Goal: Transaction & Acquisition: Obtain resource

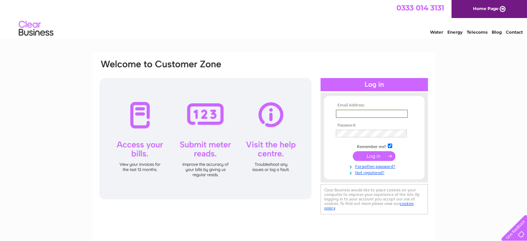
click at [374, 112] on input "text" at bounding box center [372, 114] width 72 height 8
type input "[EMAIL_ADDRESS][DOMAIN_NAME]"
click at [393, 146] on input "checkbox" at bounding box center [390, 146] width 5 height 5
checkbox input "false"
click at [383, 157] on input "submit" at bounding box center [374, 156] width 43 height 10
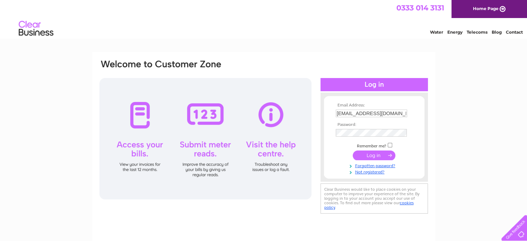
click at [383, 155] on input "submit" at bounding box center [374, 156] width 43 height 10
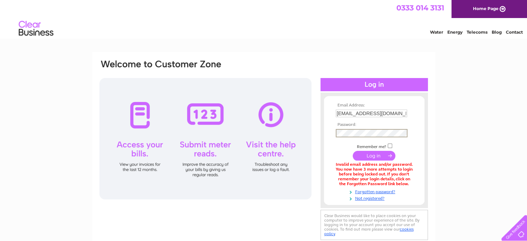
click at [370, 154] on input "submit" at bounding box center [374, 156] width 43 height 10
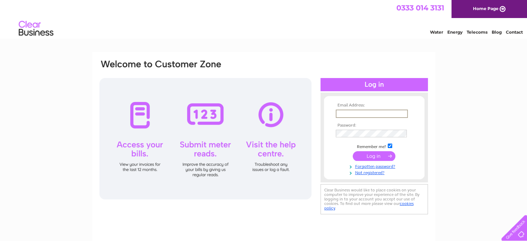
click at [361, 113] on input "text" at bounding box center [372, 114] width 72 height 8
type input "[EMAIL_ADDRESS][DOMAIN_NAME]"
click at [375, 156] on input "submit" at bounding box center [374, 156] width 43 height 10
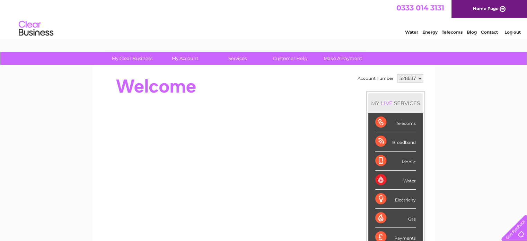
click at [420, 80] on select "528637 932122 939065" at bounding box center [410, 78] width 26 height 8
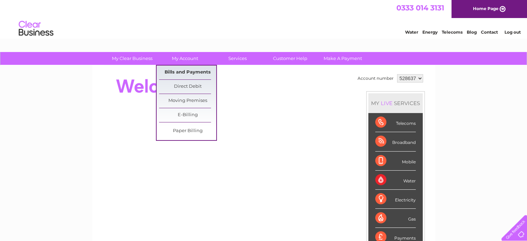
click at [180, 70] on link "Bills and Payments" at bounding box center [187, 73] width 57 height 14
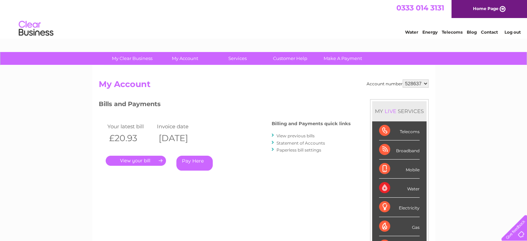
click at [411, 85] on select "528637 932122 939065" at bounding box center [416, 83] width 26 height 8
select select "932122"
click at [403, 79] on select "528637 932122 939065" at bounding box center [416, 83] width 26 height 8
click at [145, 160] on link "." at bounding box center [136, 161] width 60 height 10
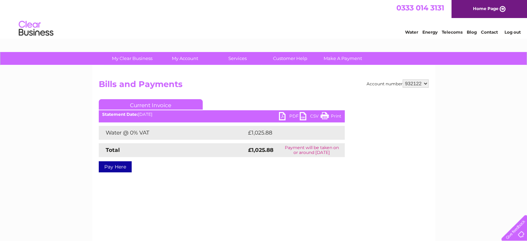
click at [283, 115] on link "PDF" at bounding box center [289, 117] width 21 height 10
click at [410, 82] on select "528637 932122 939065" at bounding box center [416, 83] width 26 height 8
select select "939065"
click at [403, 79] on select "528637 932122 939065" at bounding box center [416, 83] width 26 height 8
click at [282, 114] on link "PDF" at bounding box center [289, 117] width 21 height 10
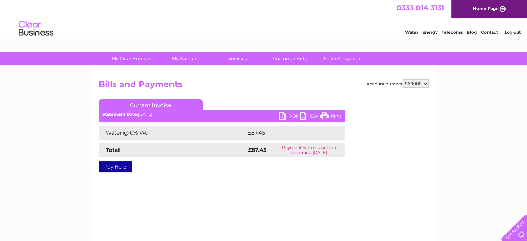
click at [512, 30] on link "Log out" at bounding box center [513, 31] width 16 height 5
